Goal: Obtain resource: Obtain resource

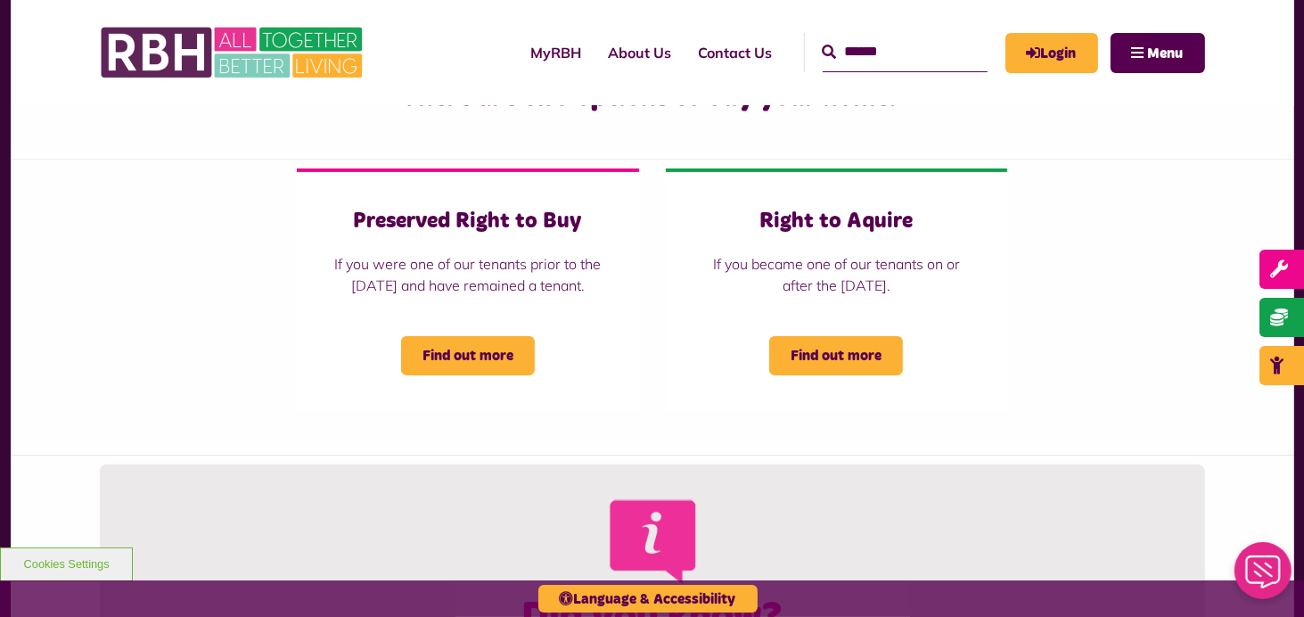
scroll to position [428, 0]
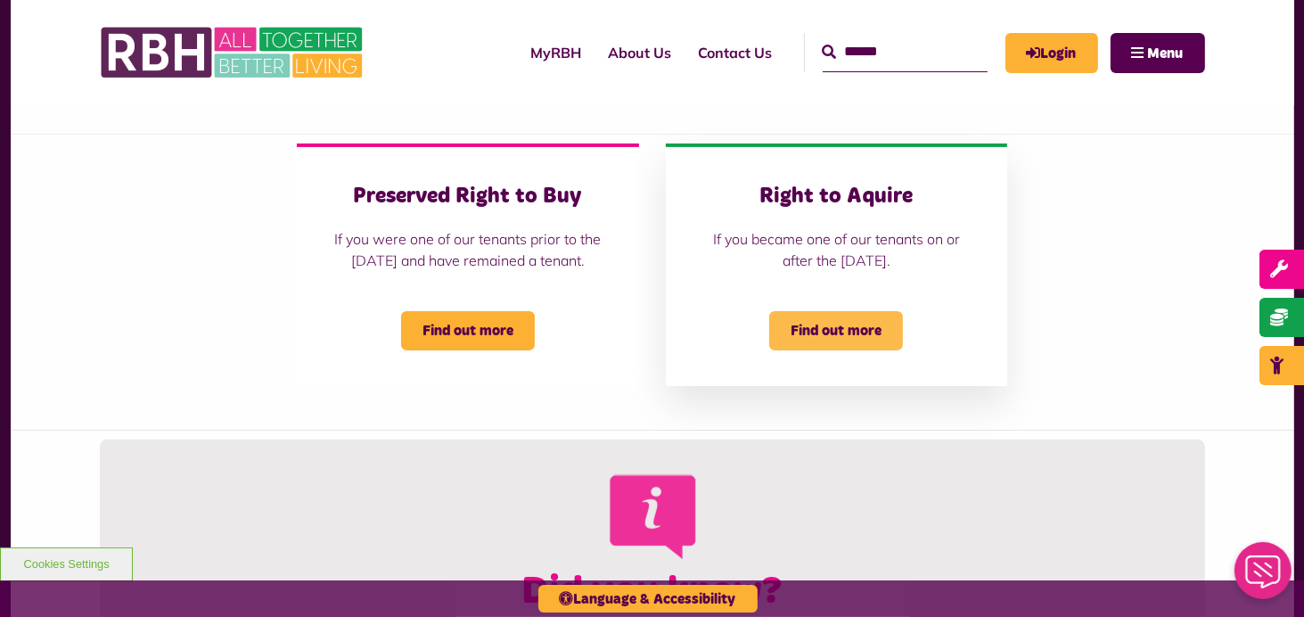
click at [854, 349] on span "Find out more" at bounding box center [836, 330] width 134 height 39
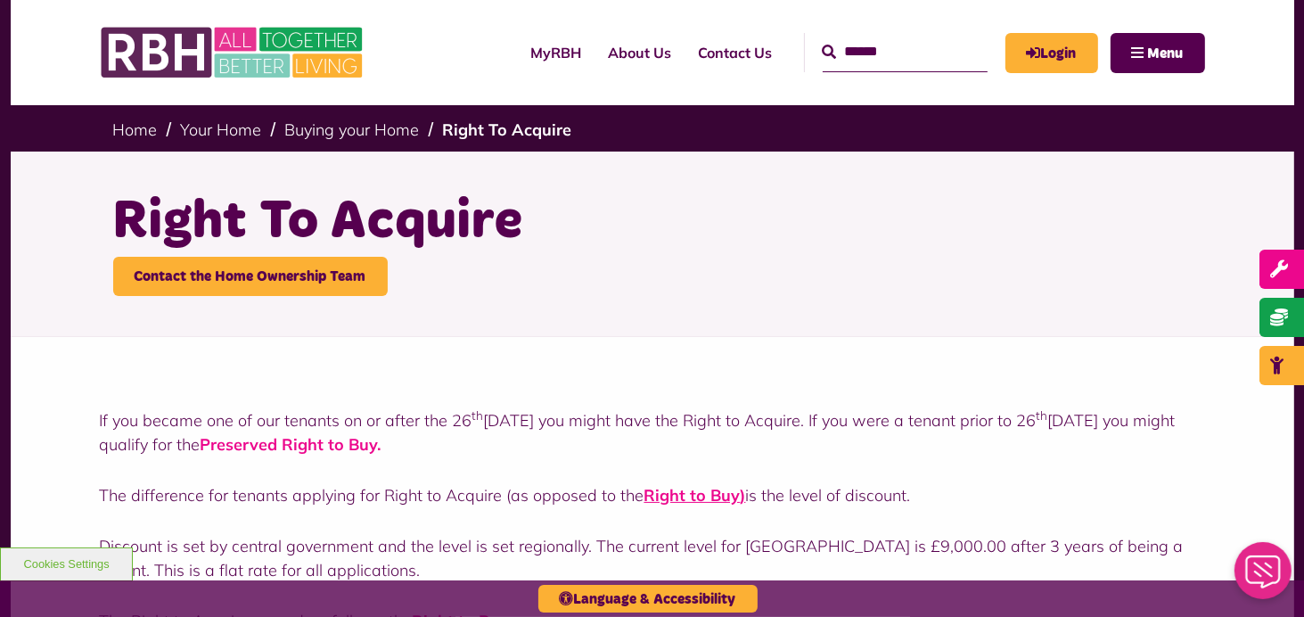
click at [362, 440] on strong "Preserved Right to Buy" at bounding box center [289, 444] width 177 height 21
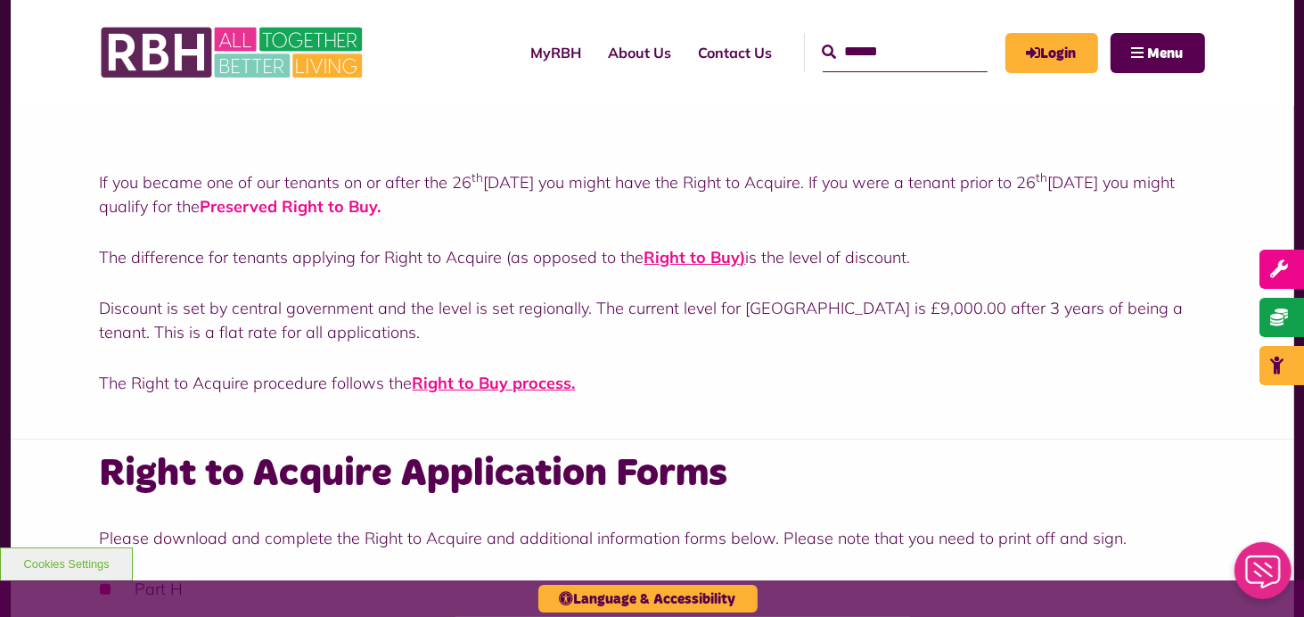
scroll to position [240, 0]
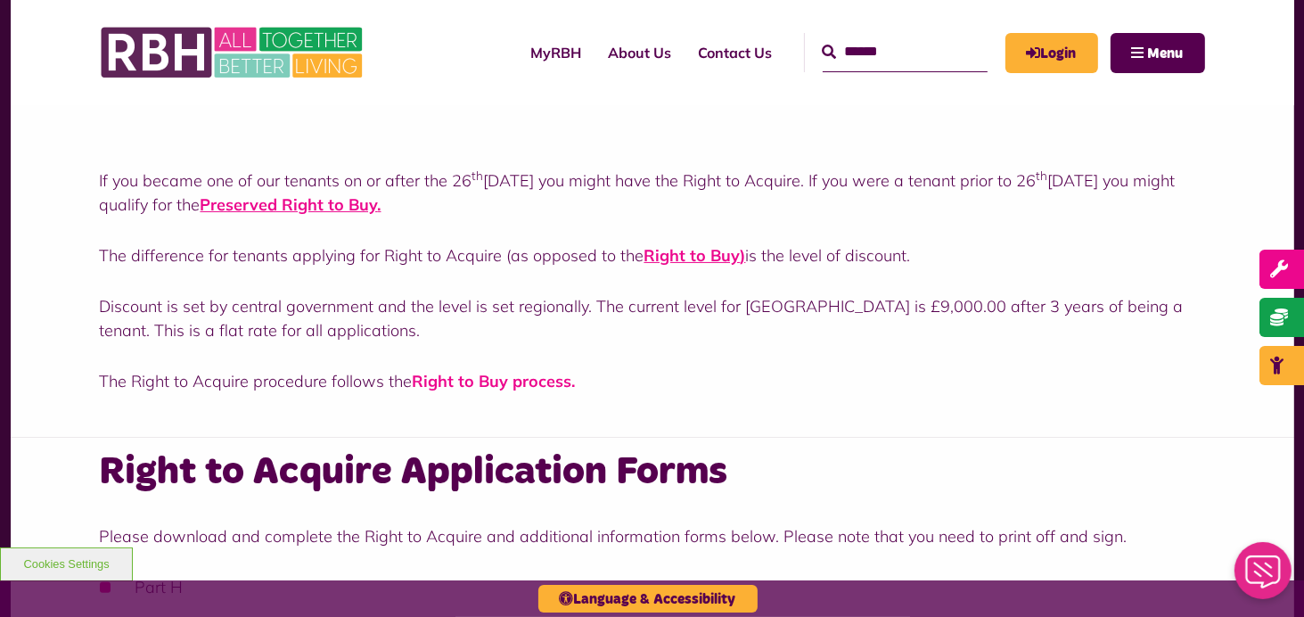
click at [528, 380] on strong "Right to Buy process" at bounding box center [493, 381] width 160 height 21
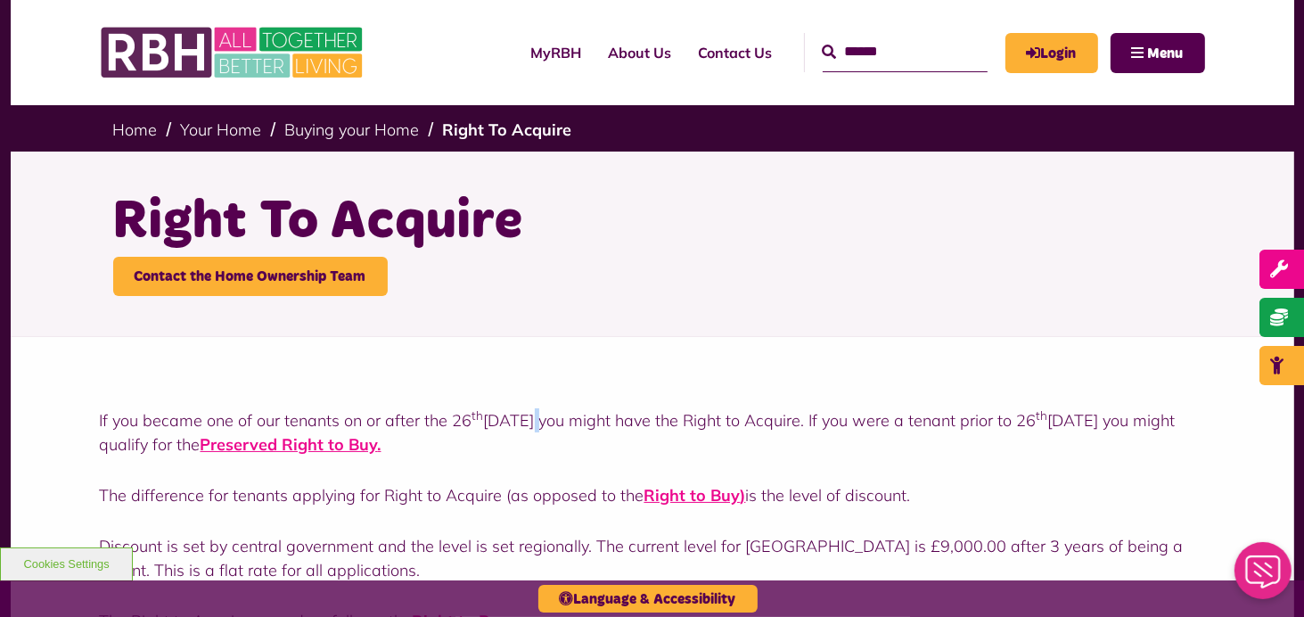
click at [528, 380] on div "If you became one of our tenants on or after the 26 th March 2012 you might hav…" at bounding box center [653, 507] width 1284 height 340
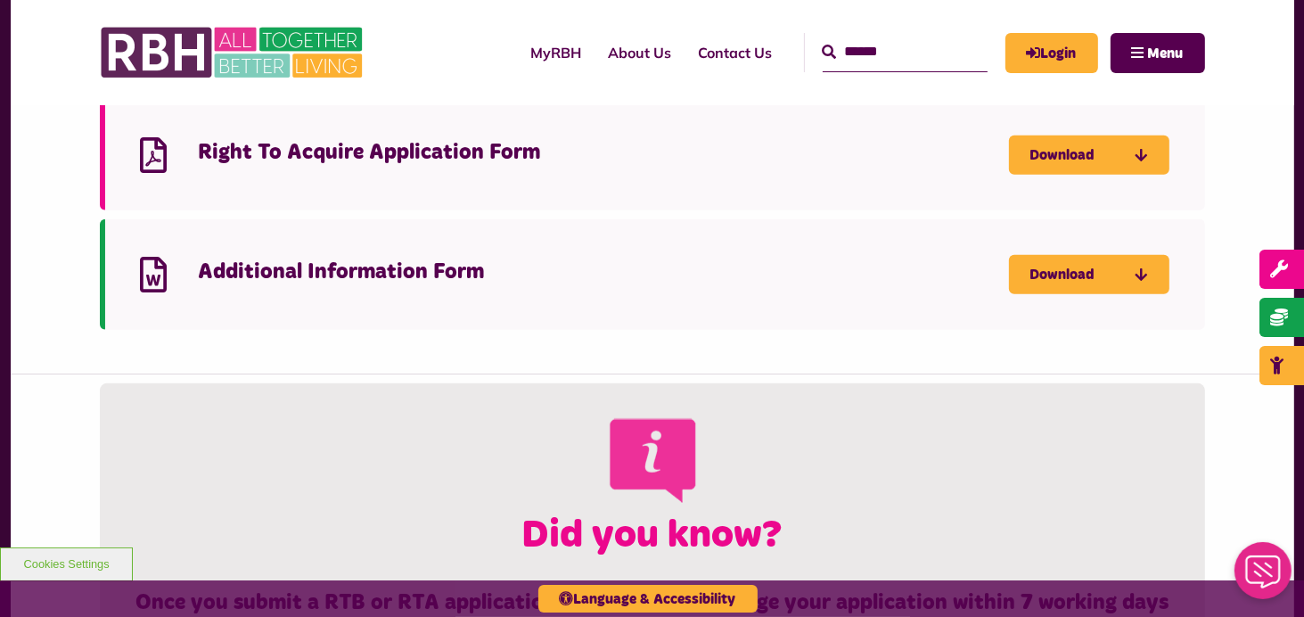
scroll to position [906, 0]
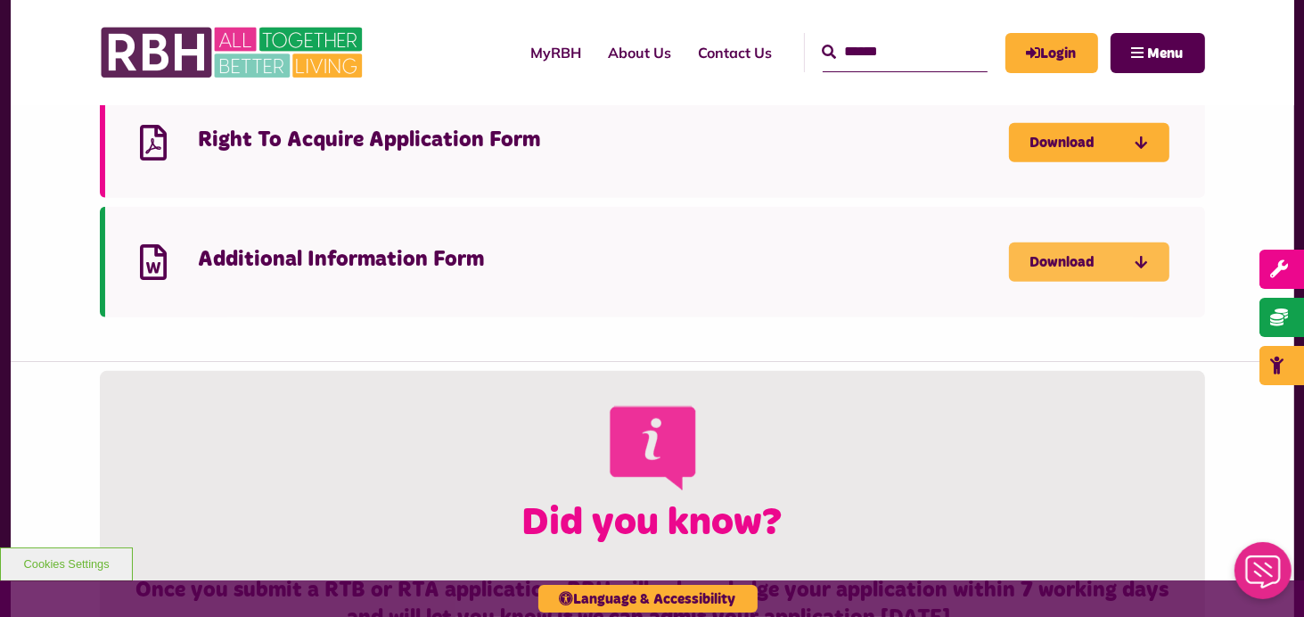
click at [1087, 260] on link "Download" at bounding box center [1089, 261] width 160 height 39
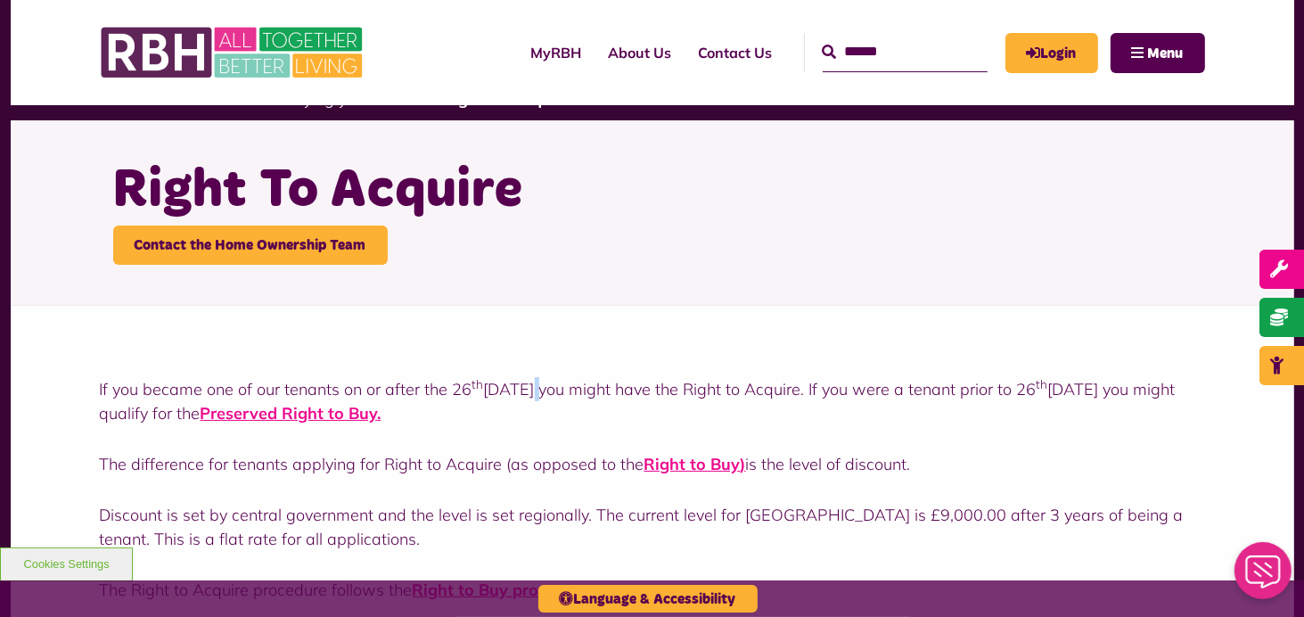
scroll to position [0, 0]
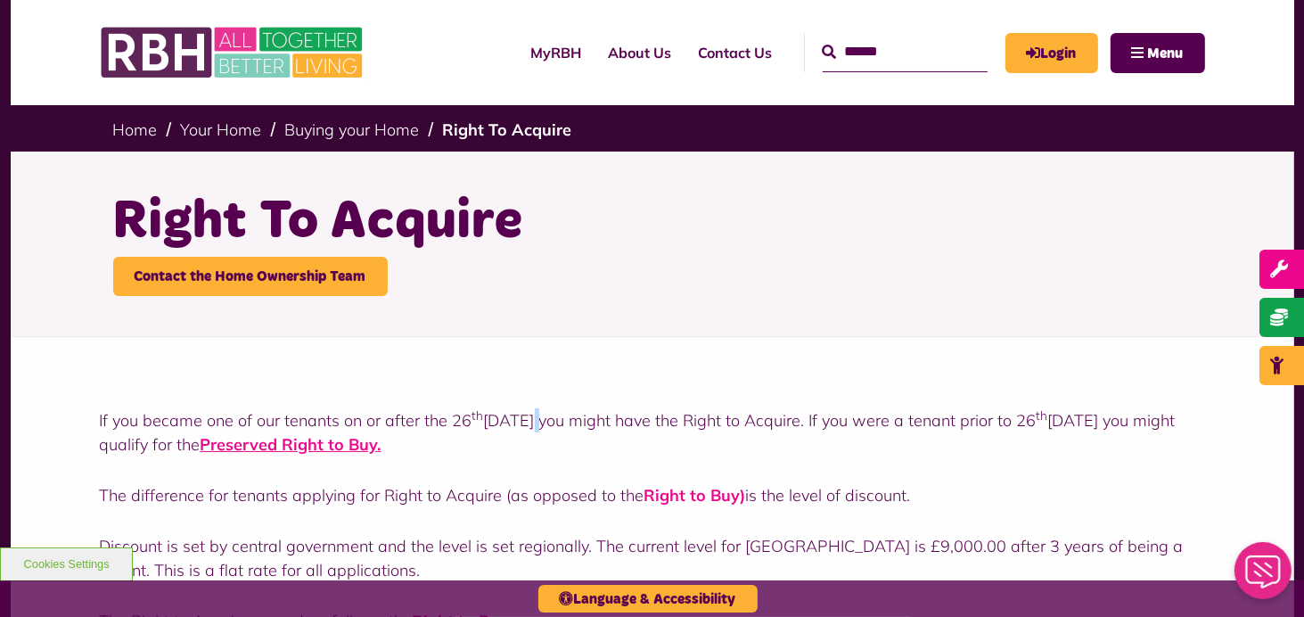
click at [694, 495] on strong "Right to Buy" at bounding box center [692, 495] width 96 height 21
click at [699, 489] on strong "Right to Buy" at bounding box center [692, 495] width 96 height 21
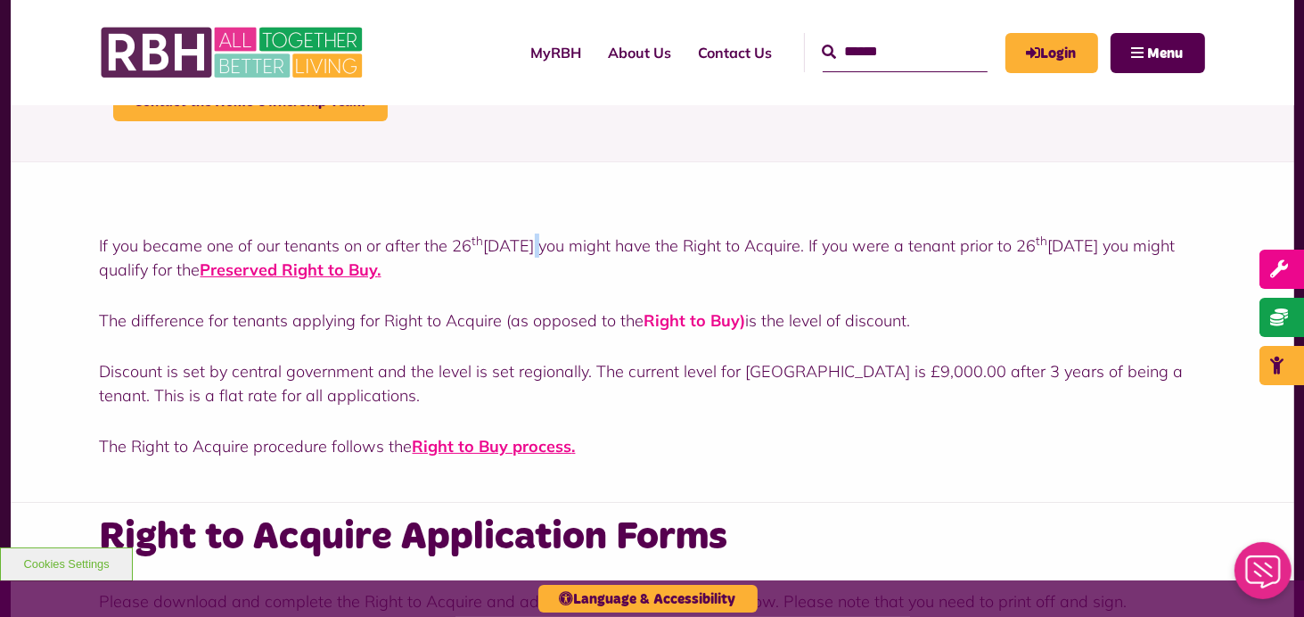
scroll to position [211, 0]
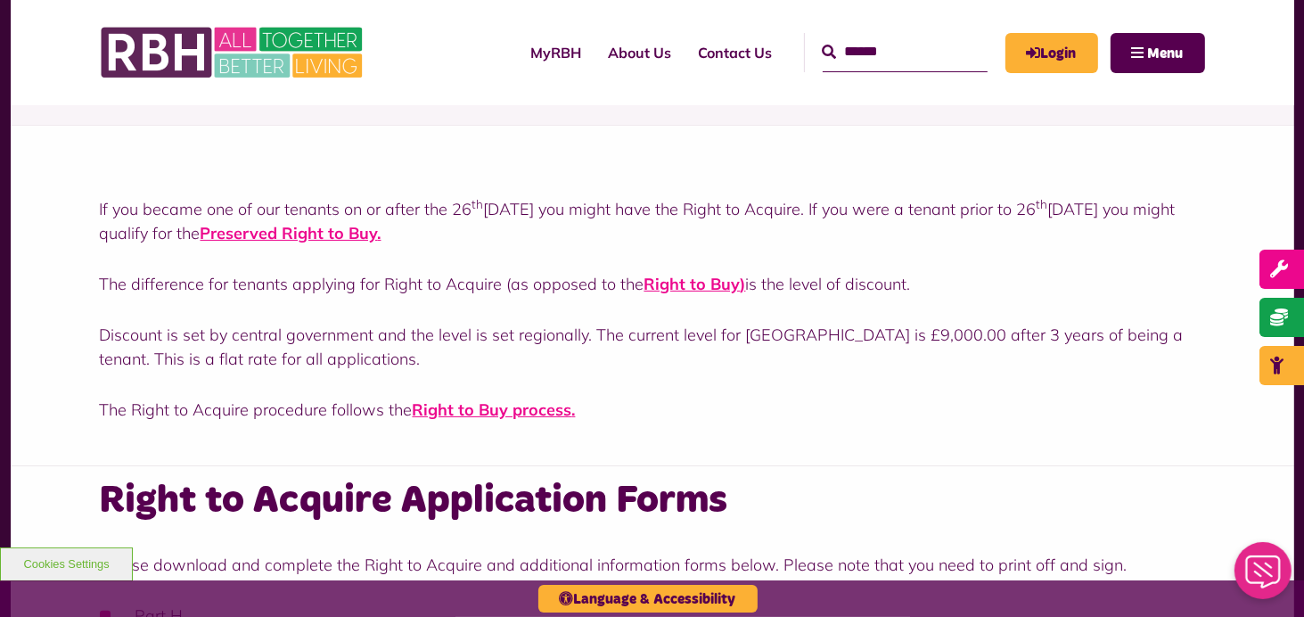
click at [999, 260] on div "If you became one of our tenants on or after the 26 th March 2012 you might hav…" at bounding box center [652, 309] width 1105 height 225
click at [698, 280] on strong "Right to Buy" at bounding box center [692, 284] width 96 height 21
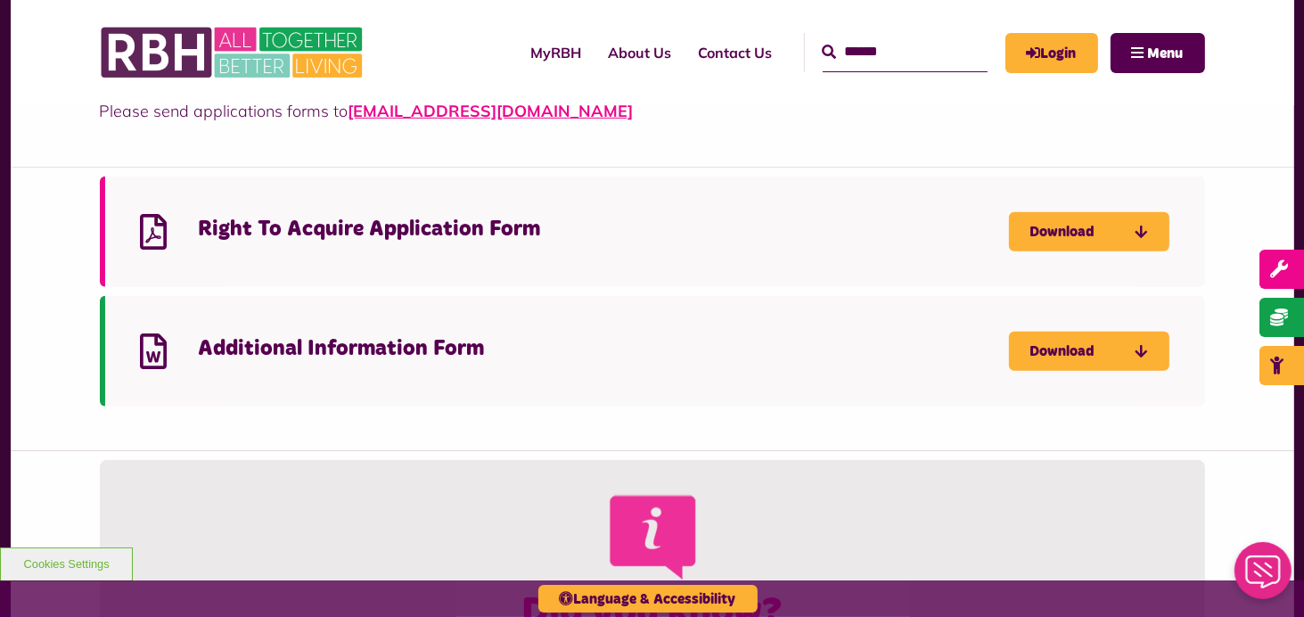
scroll to position [820, 0]
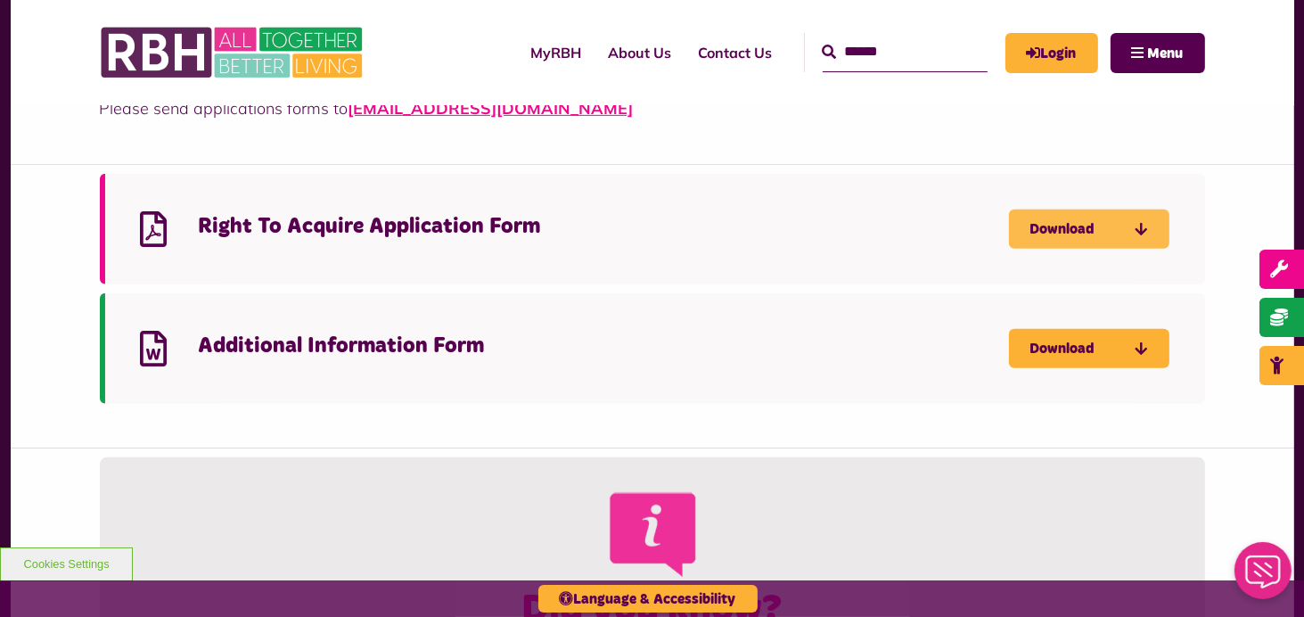
click at [1040, 234] on link "Download" at bounding box center [1089, 228] width 160 height 39
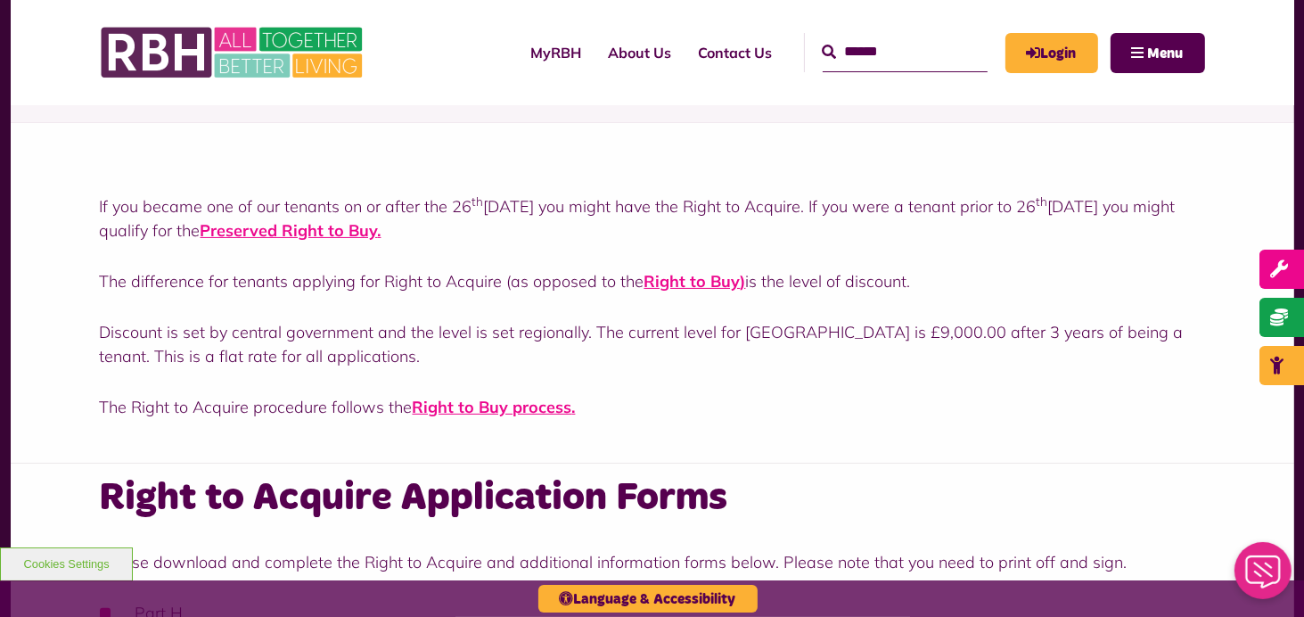
scroll to position [212, 0]
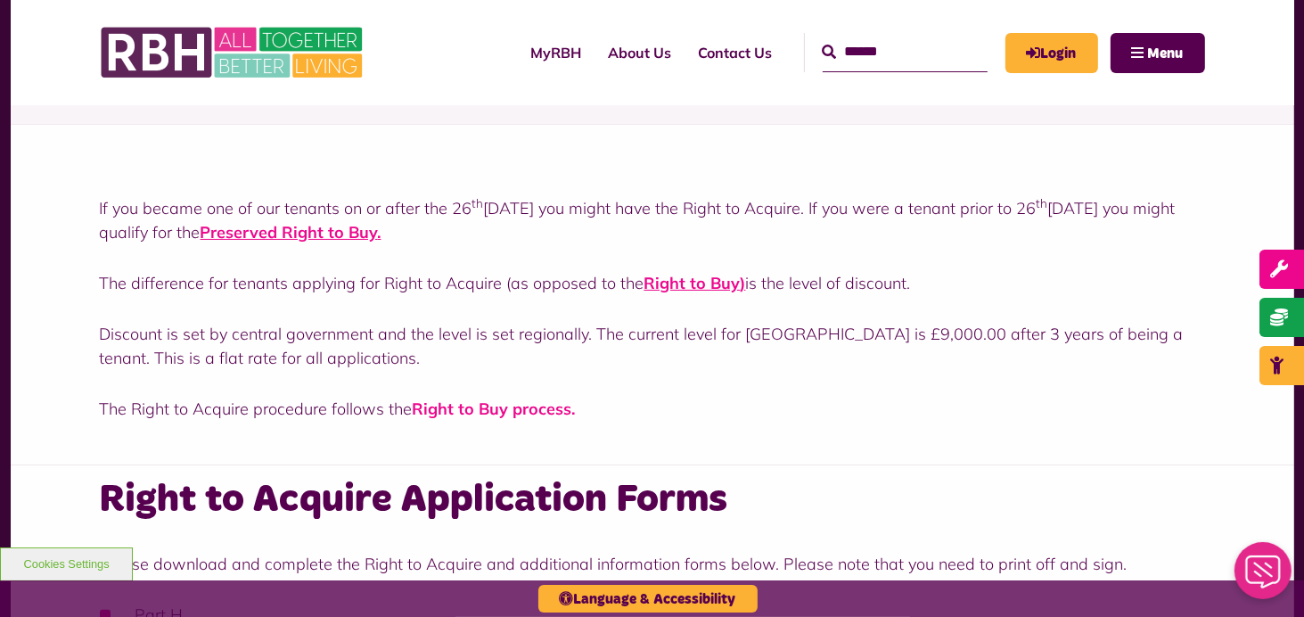
click at [533, 405] on strong "Right to Buy process" at bounding box center [493, 408] width 160 height 21
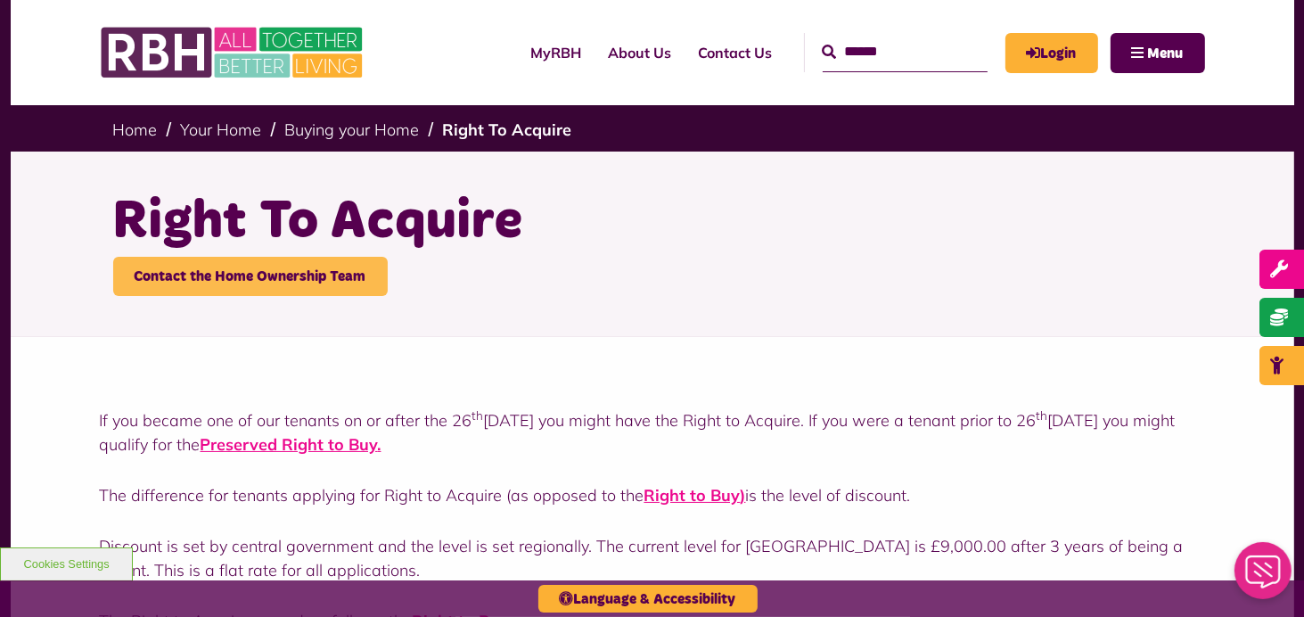
click at [305, 270] on link "Contact the Home Ownership Team" at bounding box center [250, 276] width 275 height 39
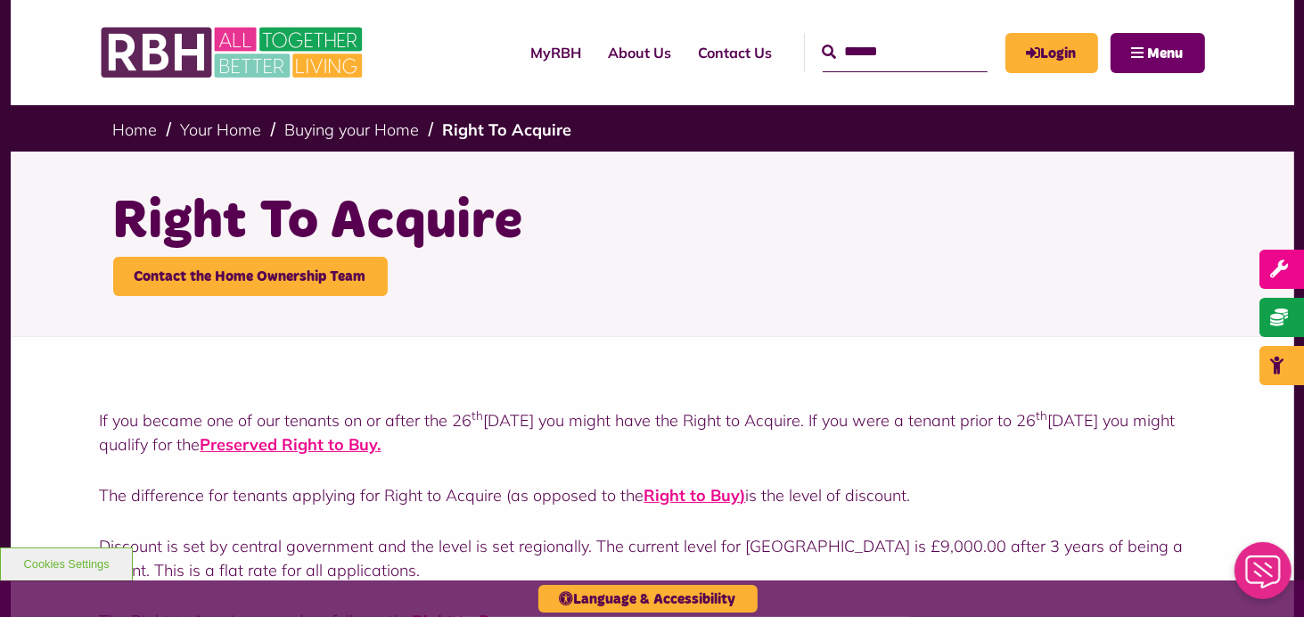
click at [1167, 52] on span "Menu" at bounding box center [1166, 53] width 36 height 14
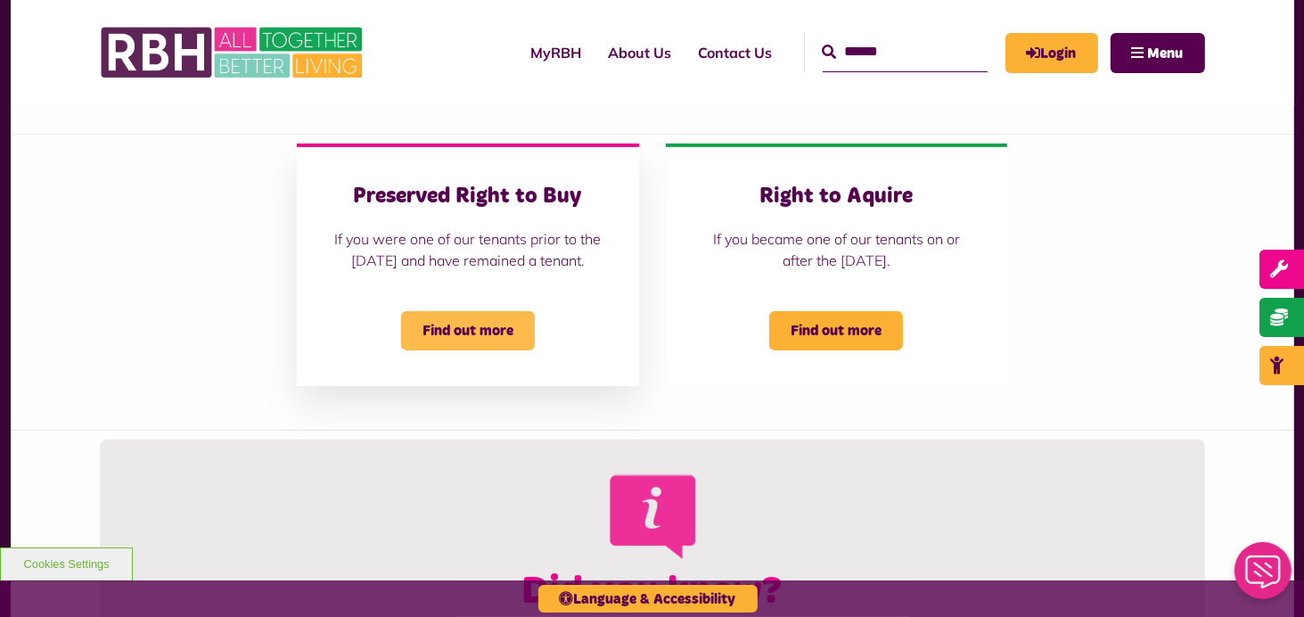
click at [488, 345] on span "Find out more" at bounding box center [468, 330] width 134 height 39
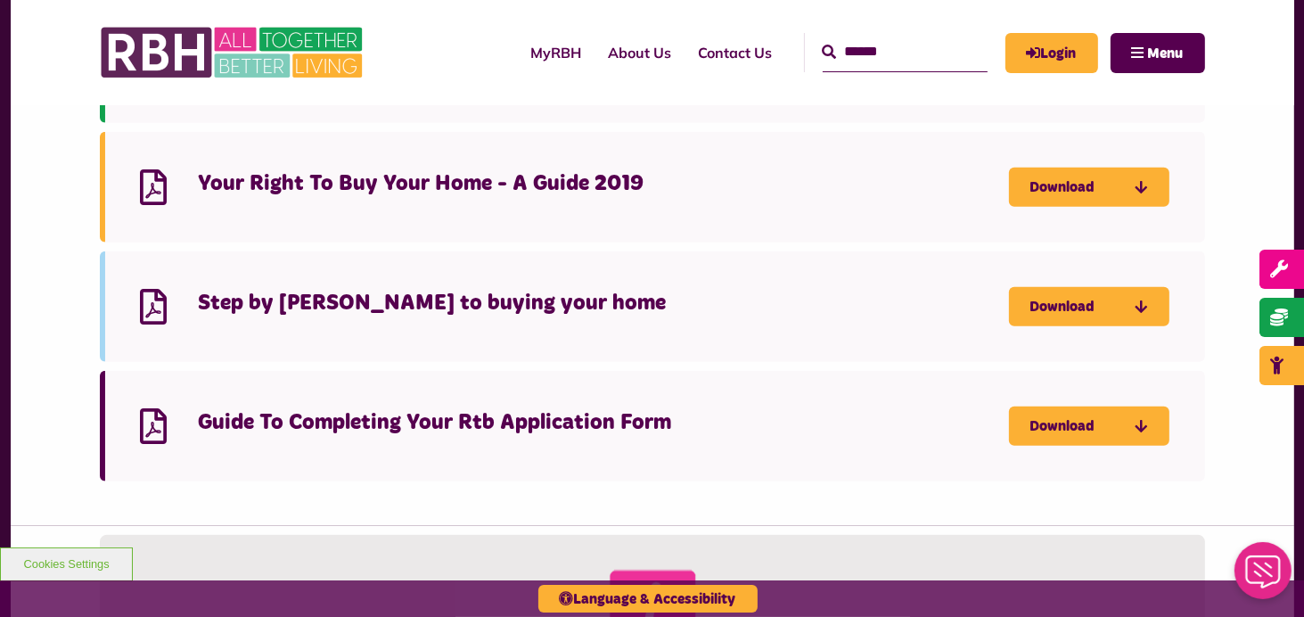
scroll to position [1876, 0]
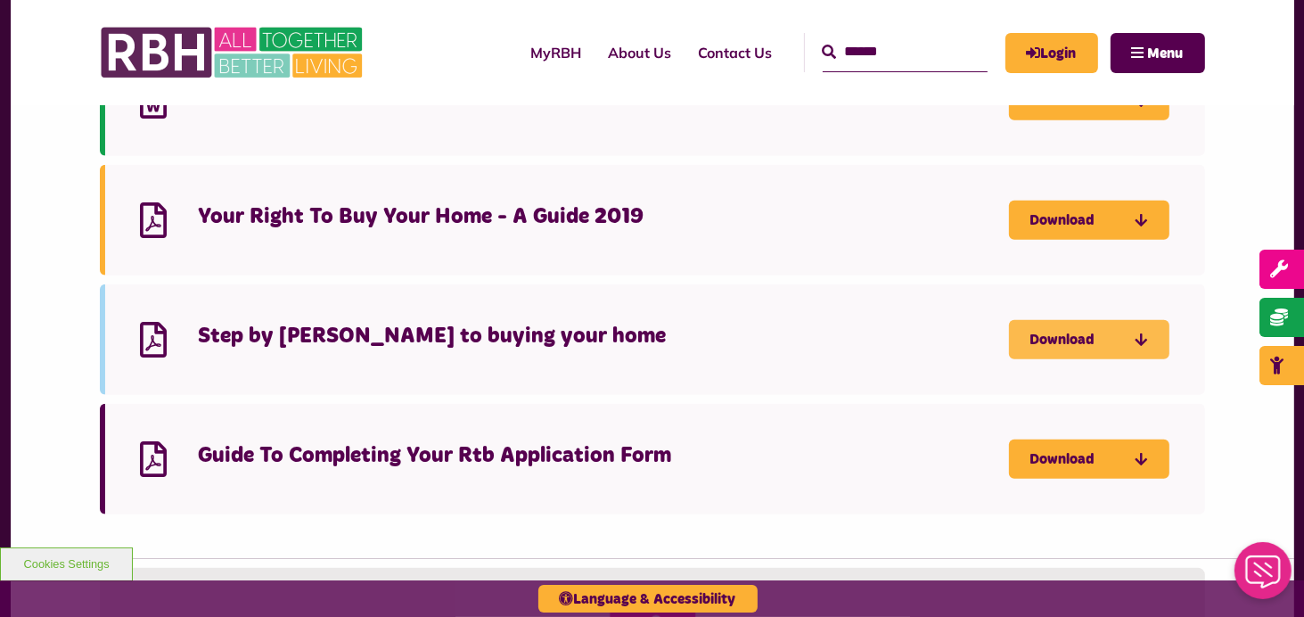
click at [1062, 336] on link "Download" at bounding box center [1089, 339] width 160 height 39
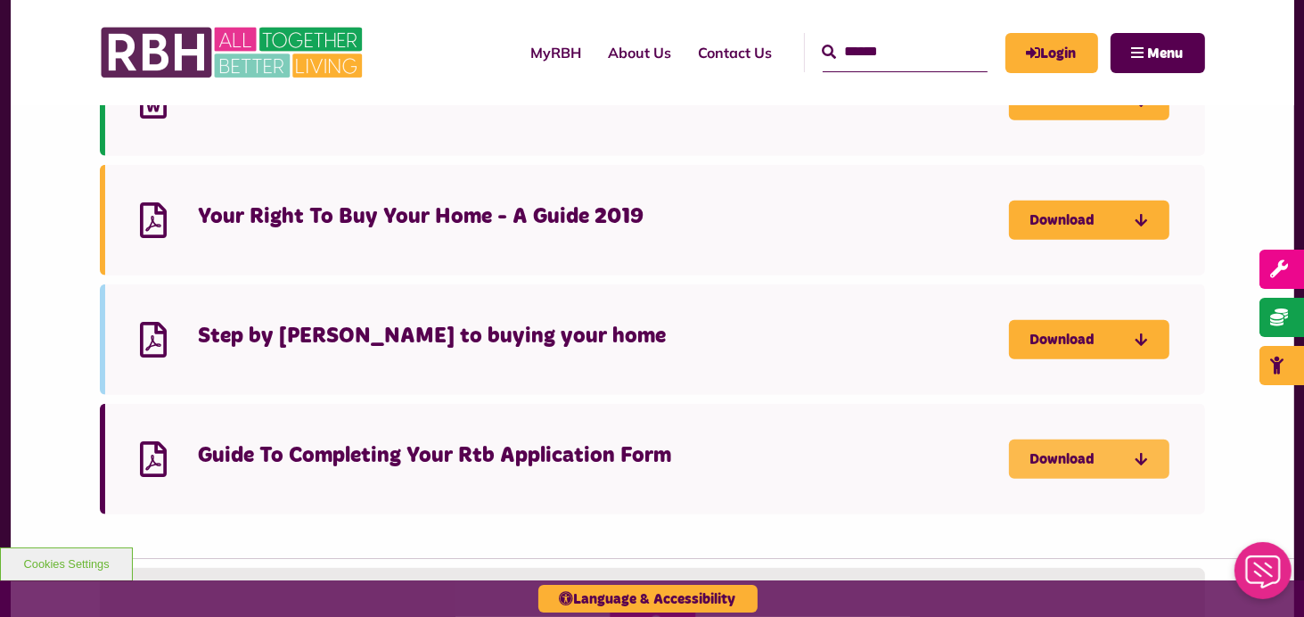
click at [1054, 452] on link "Download" at bounding box center [1089, 458] width 160 height 39
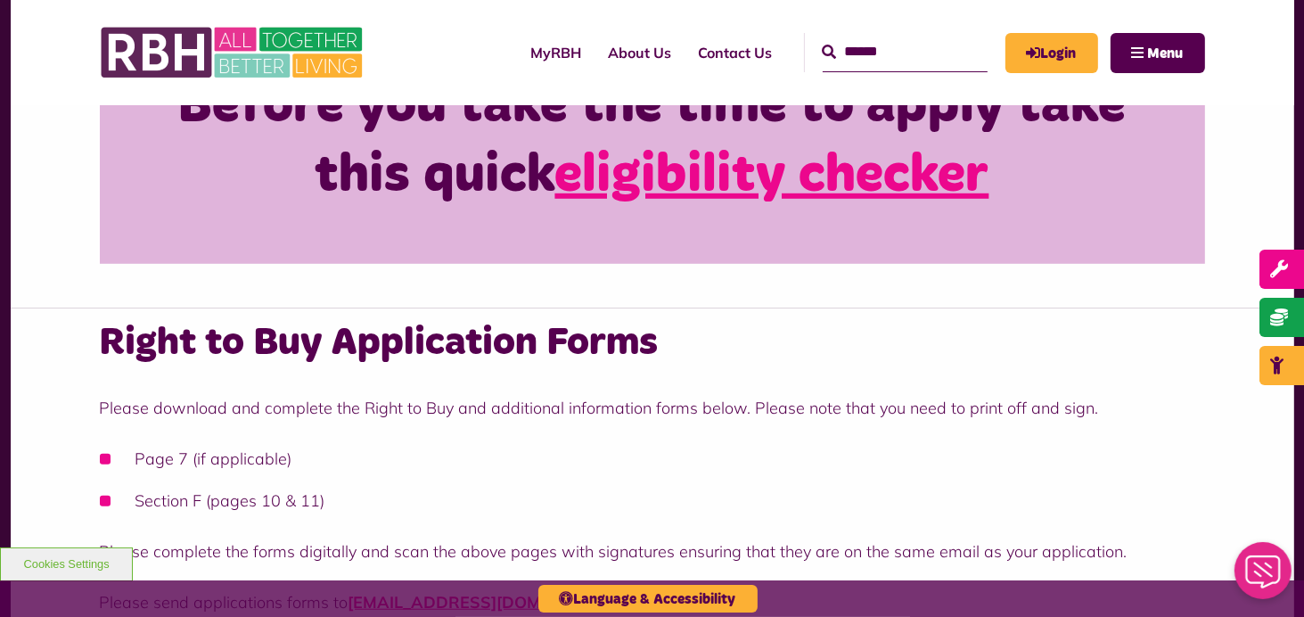
scroll to position [1147, 0]
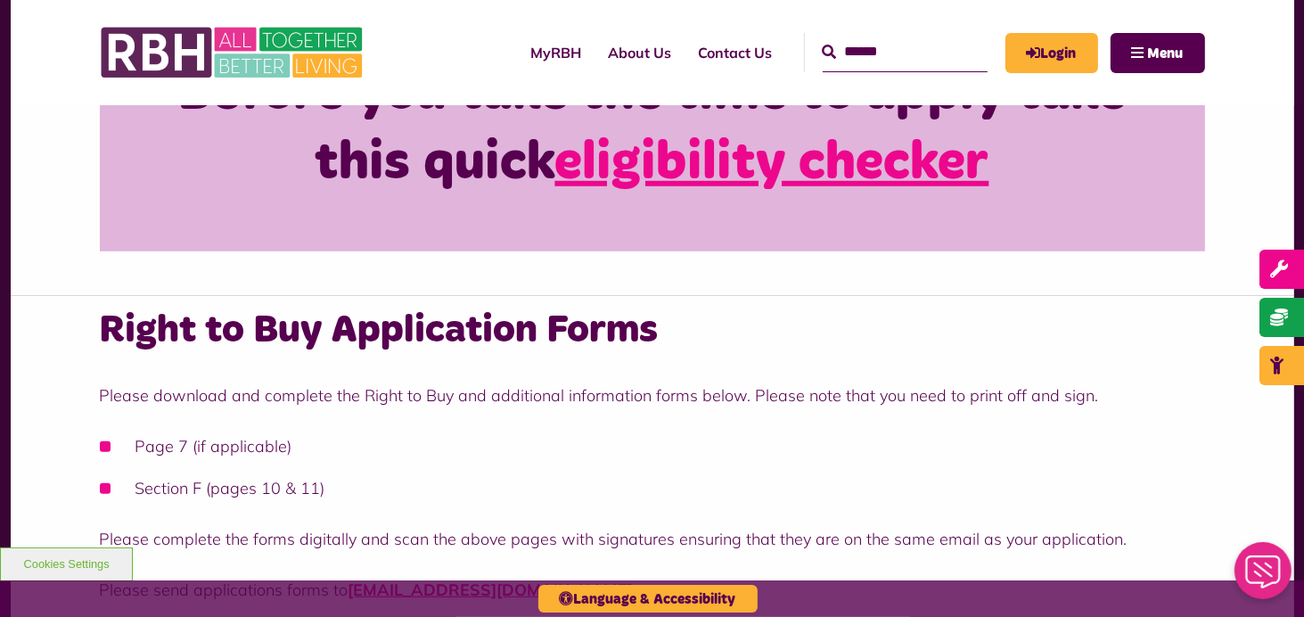
click at [890, 176] on link "eligibility checker" at bounding box center [772, 162] width 434 height 53
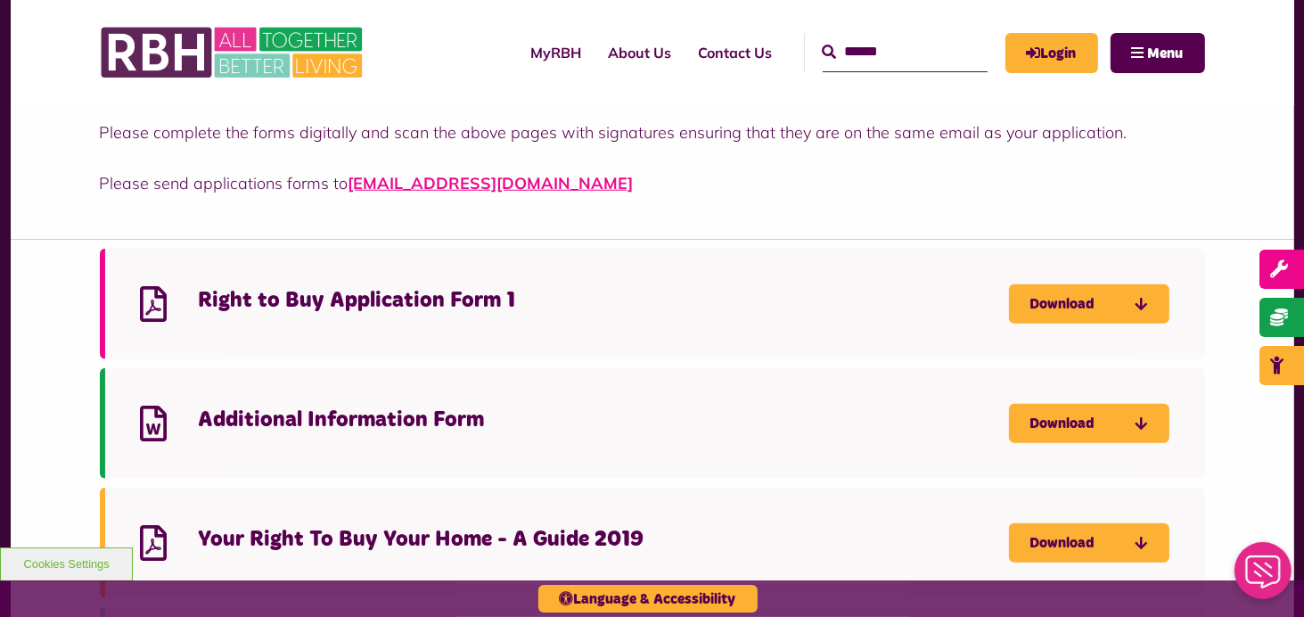
scroll to position [1562, 0]
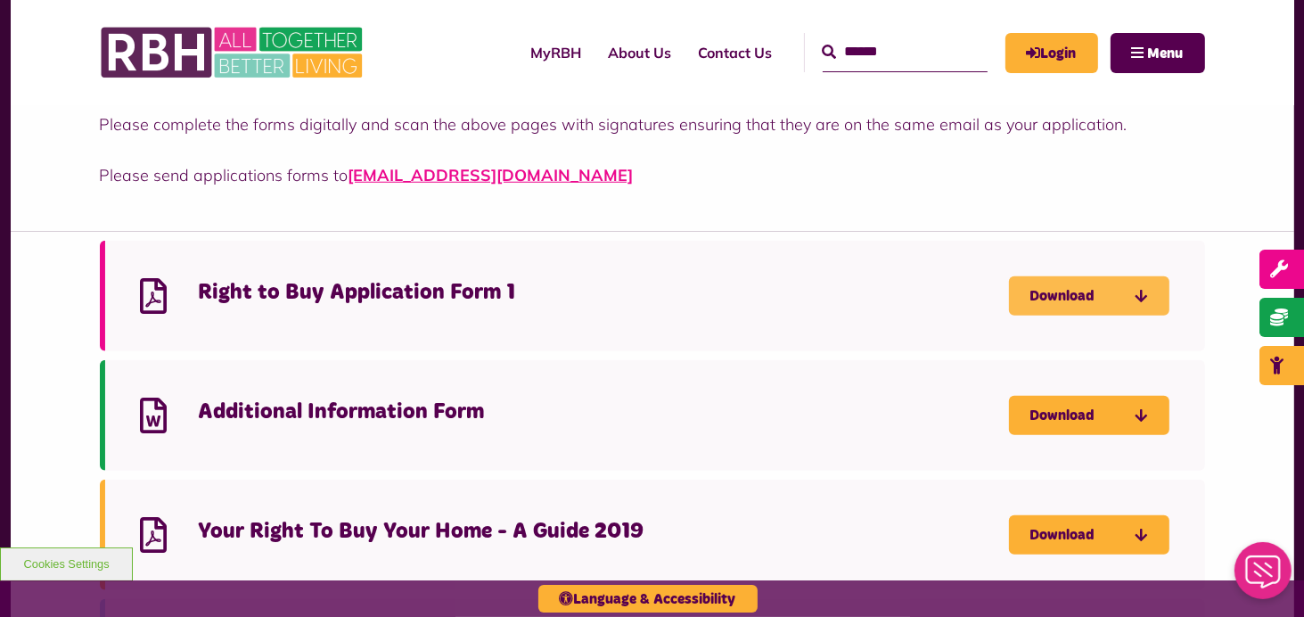
click at [1052, 284] on link "Download" at bounding box center [1089, 295] width 160 height 39
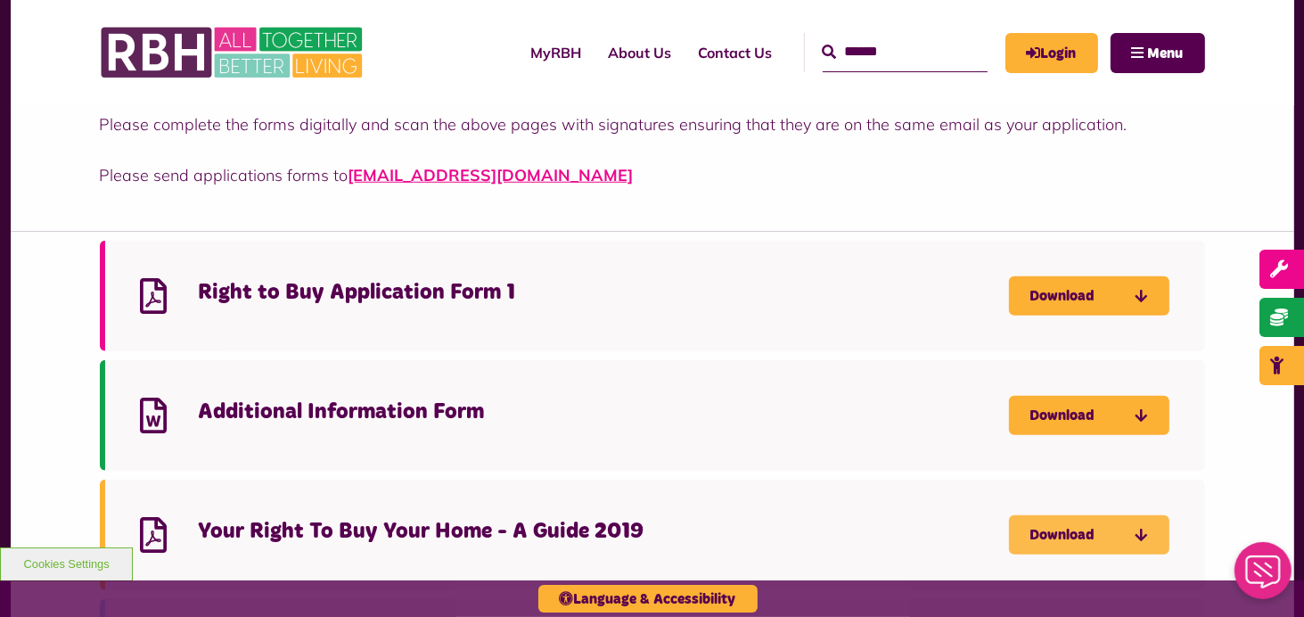
click at [1062, 533] on link "Download" at bounding box center [1089, 534] width 160 height 39
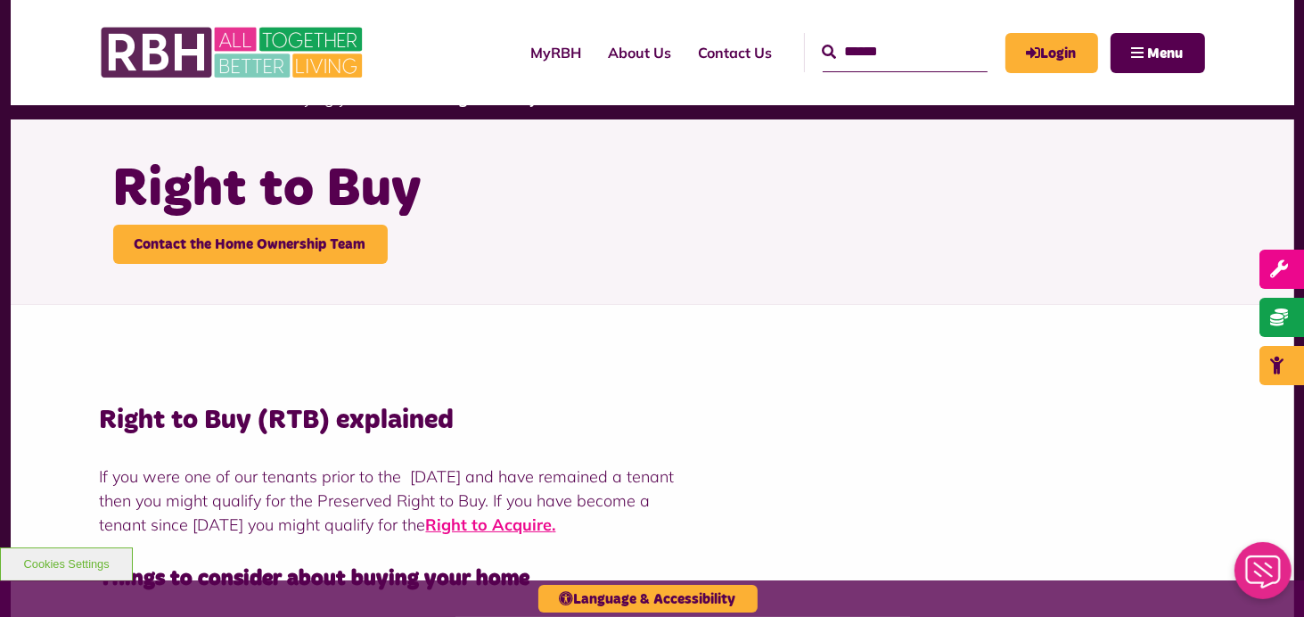
scroll to position [0, 0]
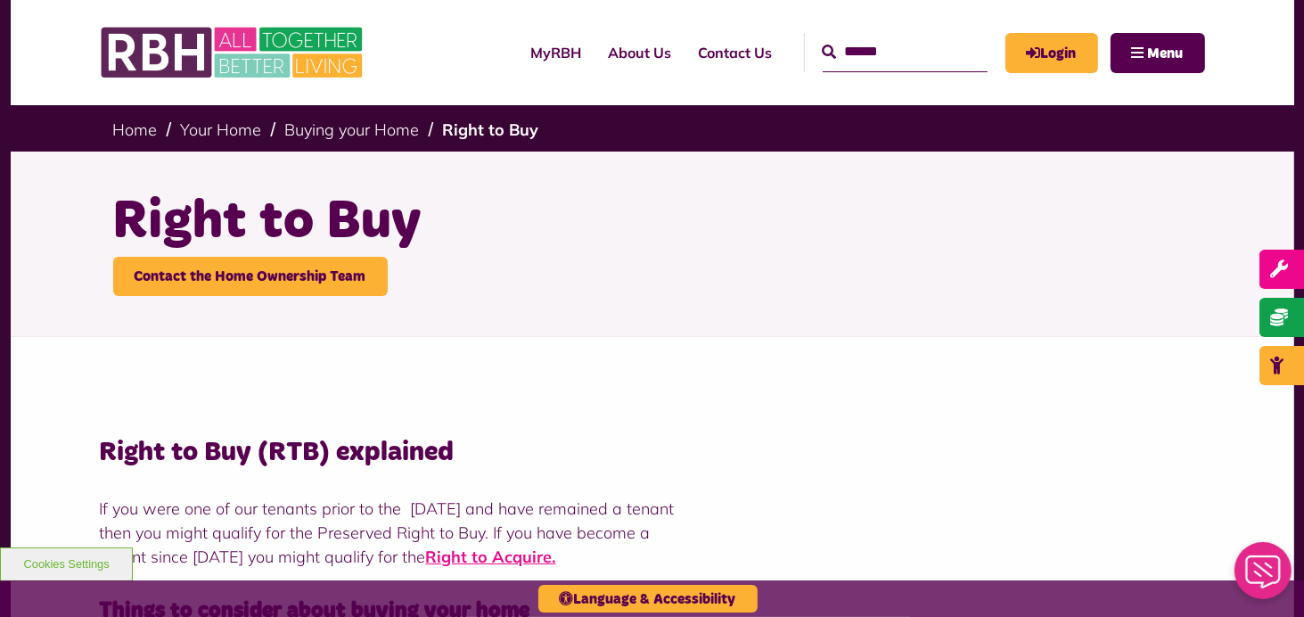
click at [841, 56] on input "Search" at bounding box center [905, 52] width 165 height 38
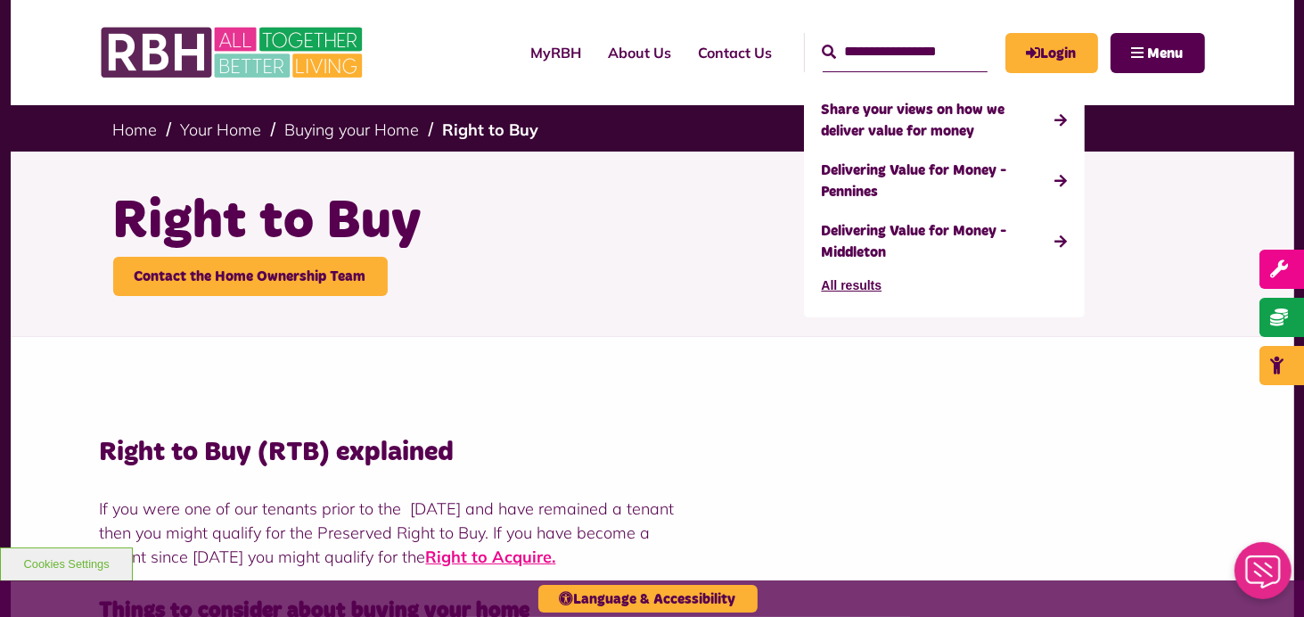
type input "**********"
click at [823, 42] on button "Search" at bounding box center [830, 52] width 14 height 21
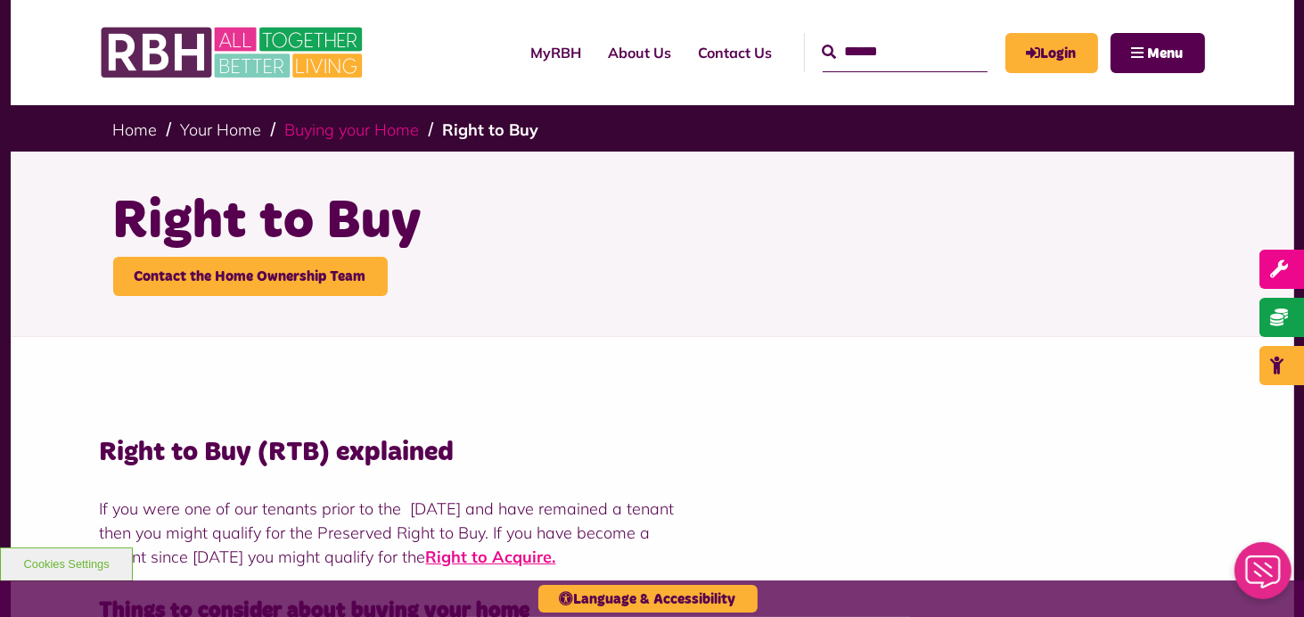
click at [307, 135] on link "Buying your Home" at bounding box center [352, 129] width 135 height 21
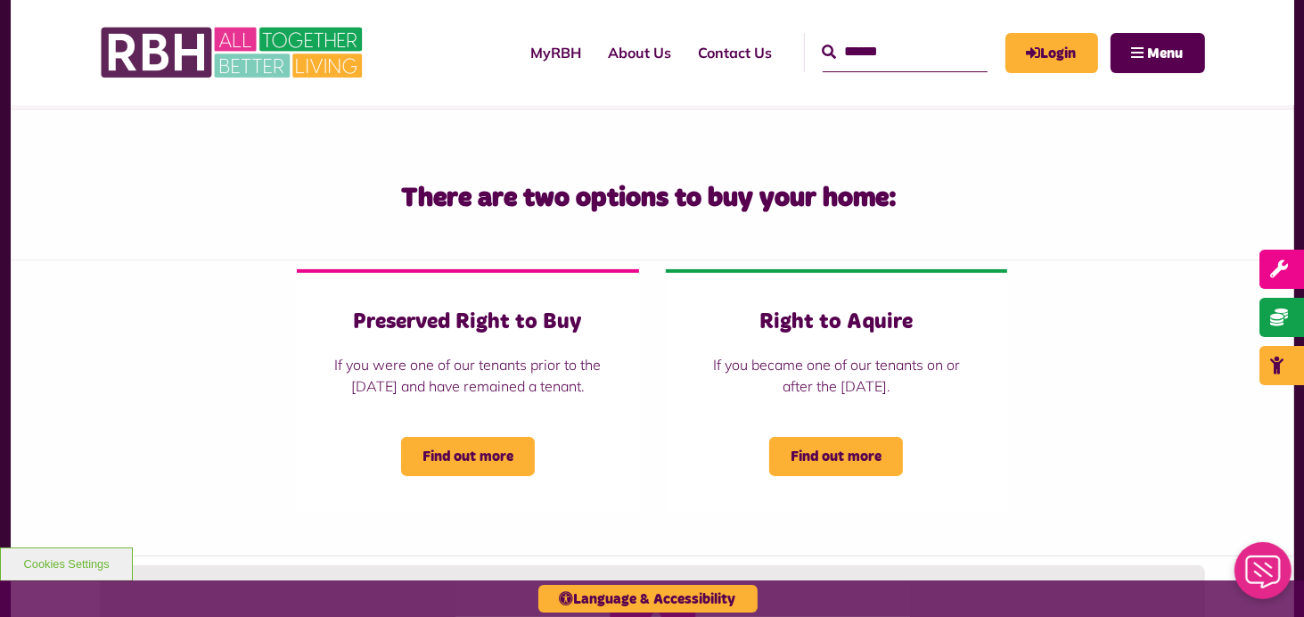
scroll to position [324, 0]
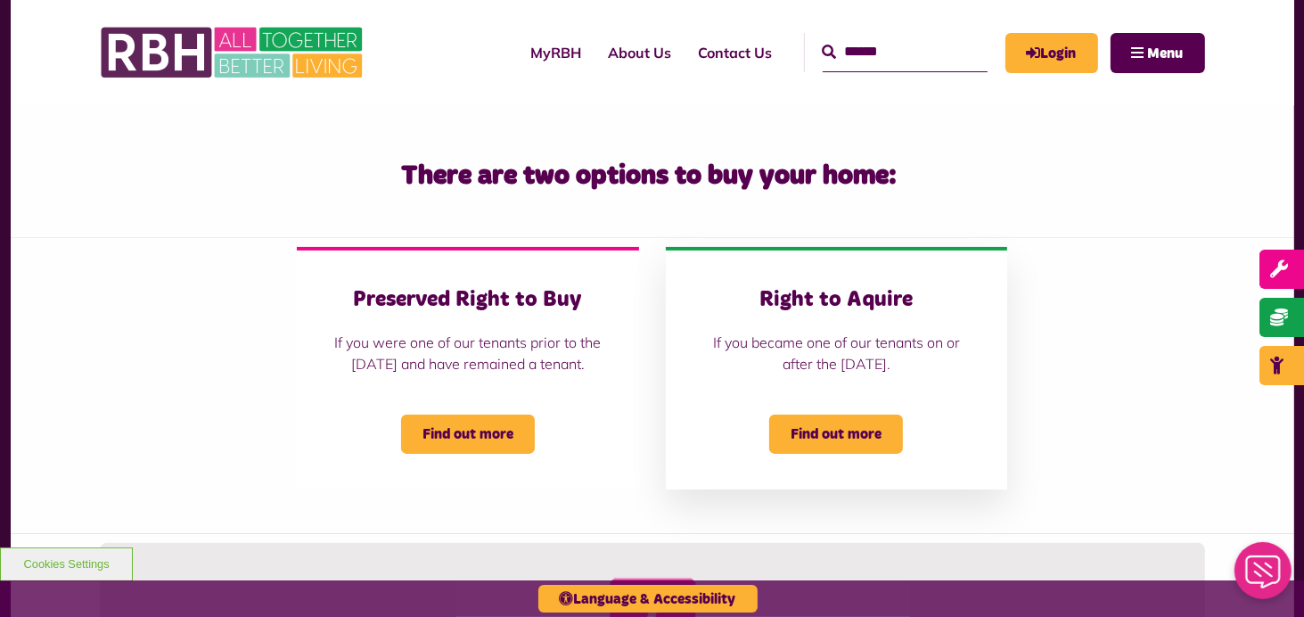
click at [826, 299] on h3 "Right to Aquire" at bounding box center [836, 300] width 270 height 28
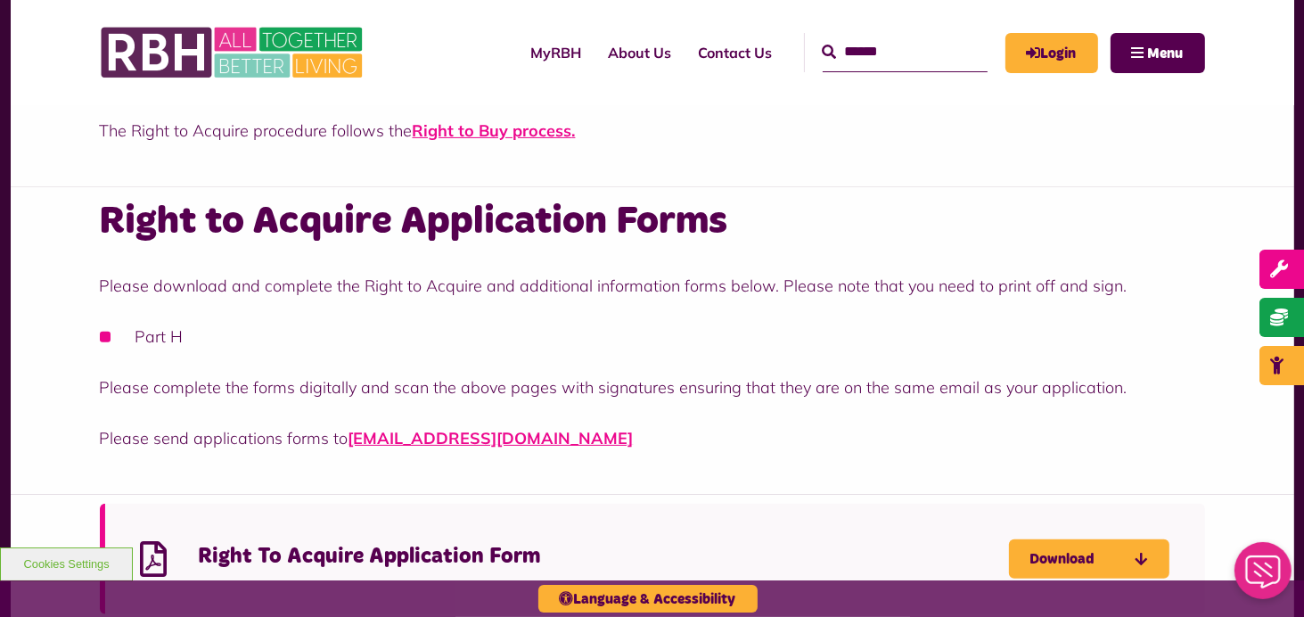
scroll to position [482, 0]
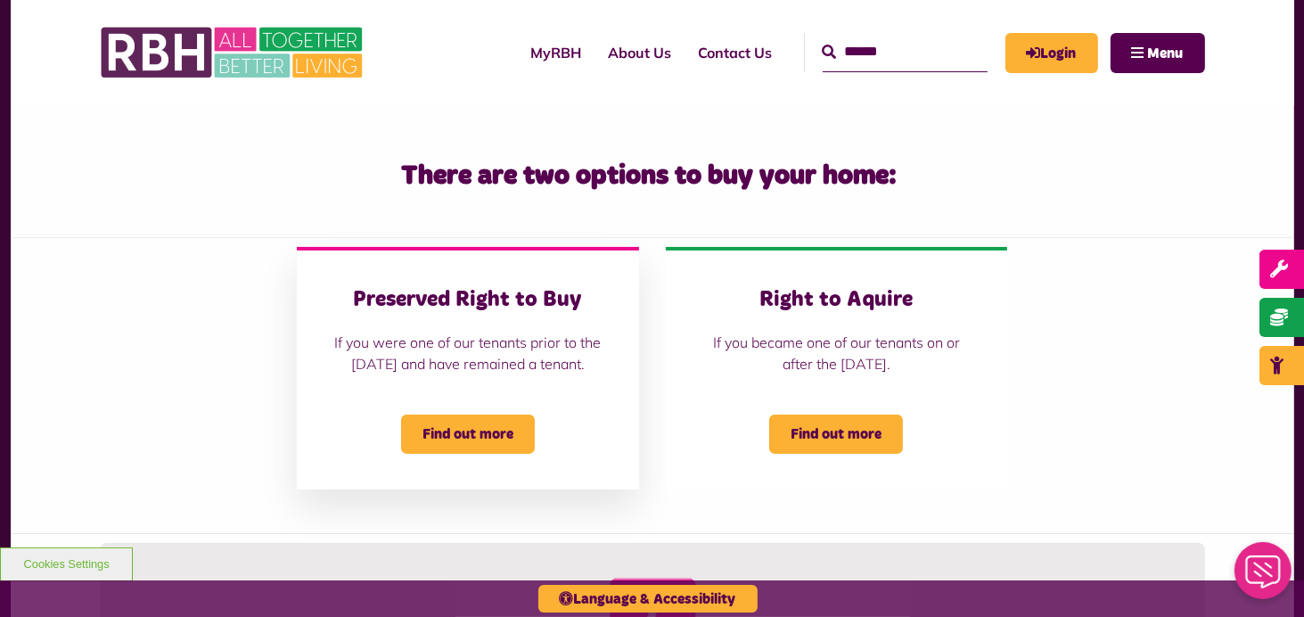
click at [366, 306] on h3 "Preserved Right to Buy" at bounding box center [467, 300] width 270 height 28
